Goal: Find specific page/section: Find specific page/section

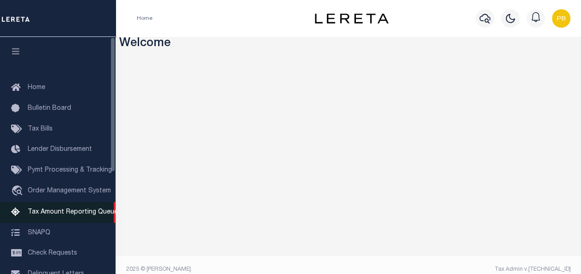
click at [64, 216] on span "Tax Amount Reporting Queue" at bounding box center [73, 212] width 90 height 6
click at [68, 221] on link "Tax Amount Reporting Queue" at bounding box center [57, 212] width 115 height 21
click at [72, 216] on span "Tax Amount Reporting Queue" at bounding box center [73, 212] width 90 height 6
